Goal: Find specific page/section: Find specific page/section

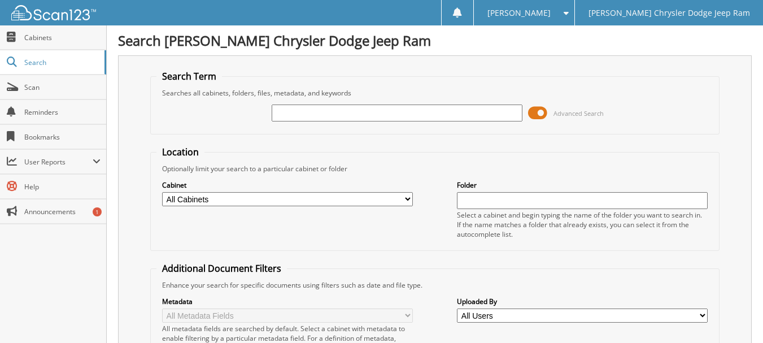
click at [354, 118] on input "text" at bounding box center [397, 112] width 251 height 17
type input "6193753"
drag, startPoint x: 351, startPoint y: 108, endPoint x: 211, endPoint y: 99, distance: 139.8
click at [211, 99] on div "6193753 Advanced Search" at bounding box center [434, 113] width 557 height 30
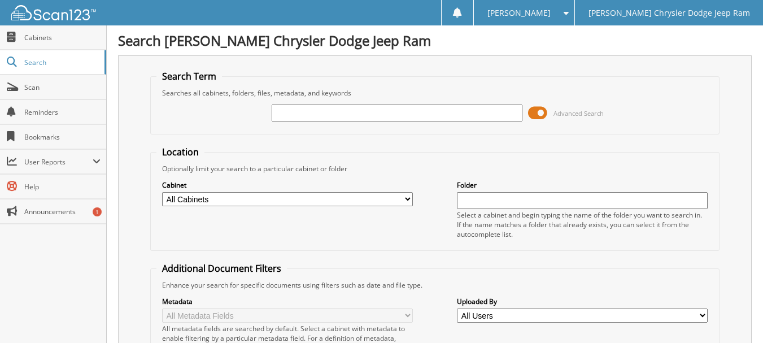
click at [304, 110] on input "text" at bounding box center [397, 112] width 251 height 17
click at [63, 42] on span "Cabinets" at bounding box center [62, 38] width 76 height 10
